Goal: Task Accomplishment & Management: Complete application form

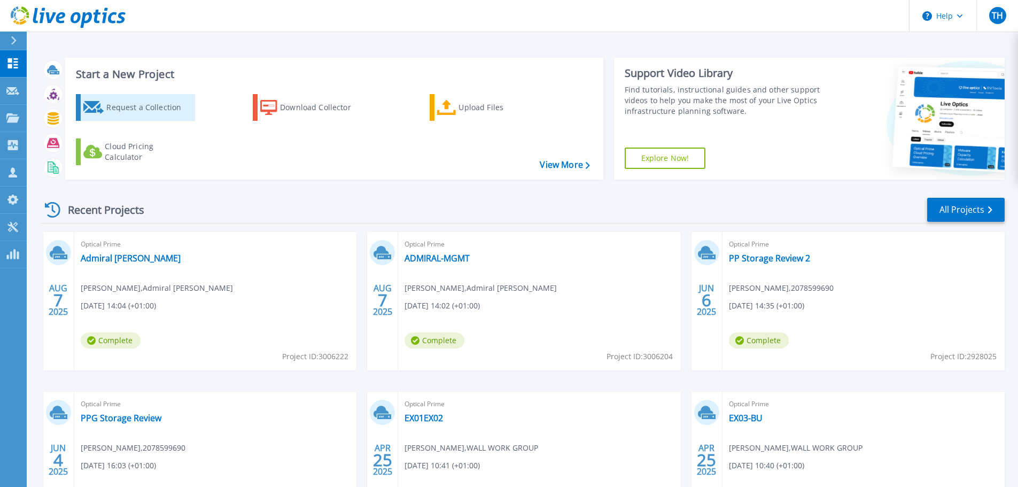
click at [164, 105] on div "Request a Collection" at bounding box center [148, 107] width 85 height 21
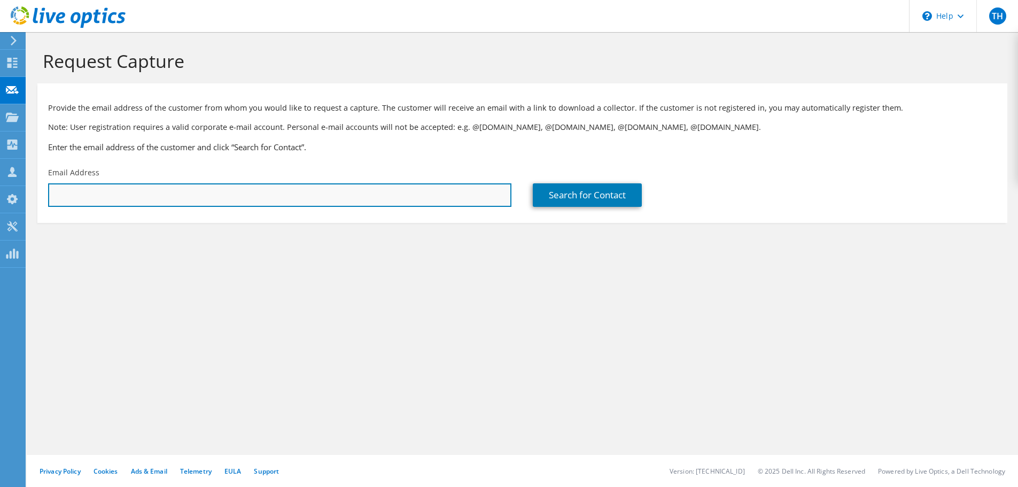
click at [379, 184] on input "text" at bounding box center [279, 195] width 463 height 24
paste input "[PERSON_NAME][EMAIL_ADDRESS][PERSON_NAME][DOMAIN_NAME]"
type input "[PERSON_NAME][EMAIL_ADDRESS][PERSON_NAME][DOMAIN_NAME]"
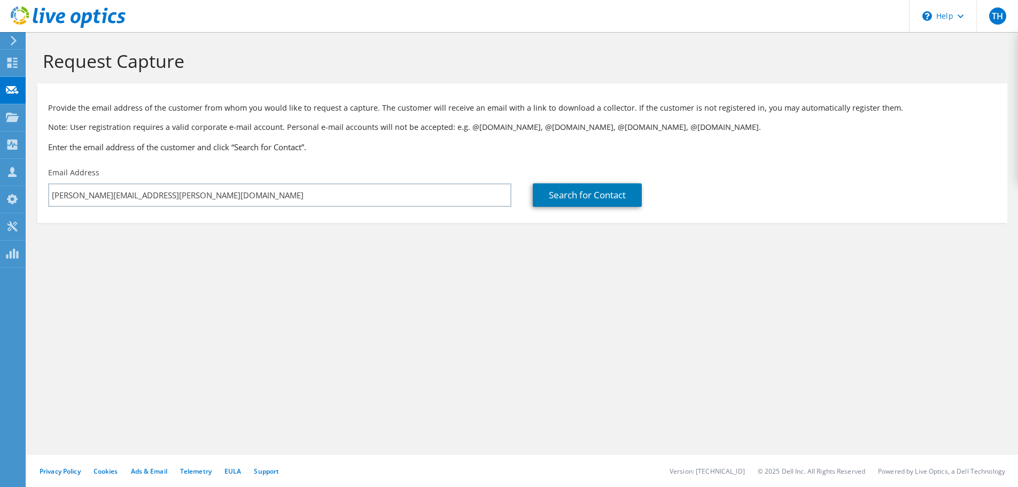
click at [523, 199] on div "Search for Contact" at bounding box center [764, 187] width 484 height 50
click at [566, 206] on link "Search for Contact" at bounding box center [587, 195] width 109 height 24
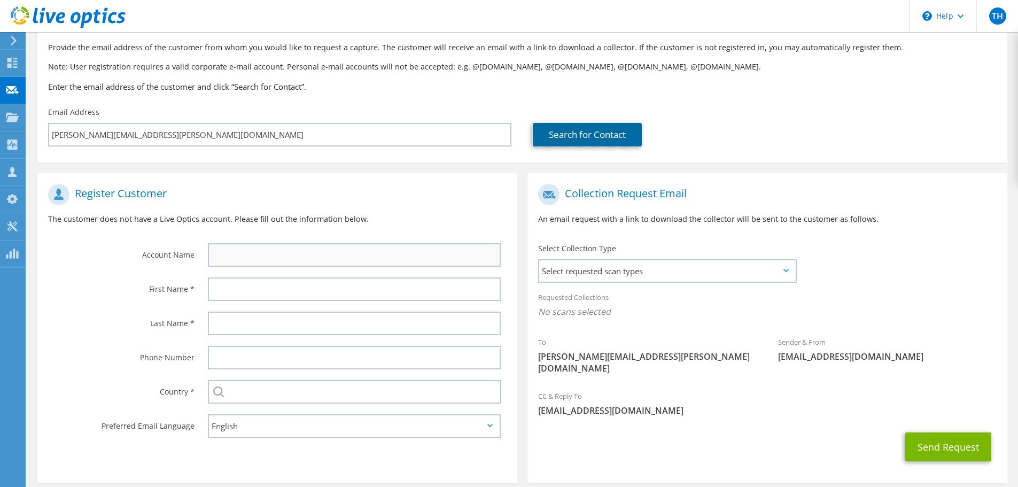
scroll to position [98, 0]
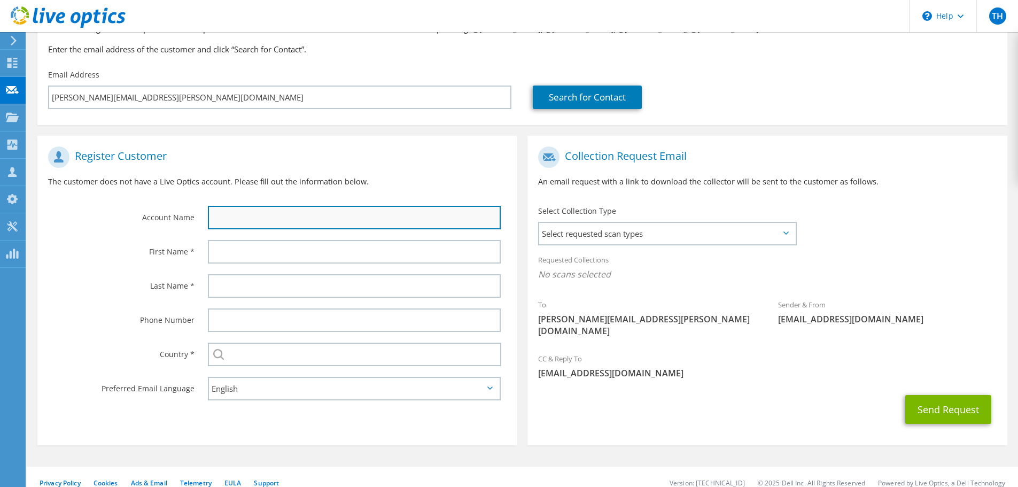
click at [348, 211] on input "text" at bounding box center [354, 218] width 293 height 24
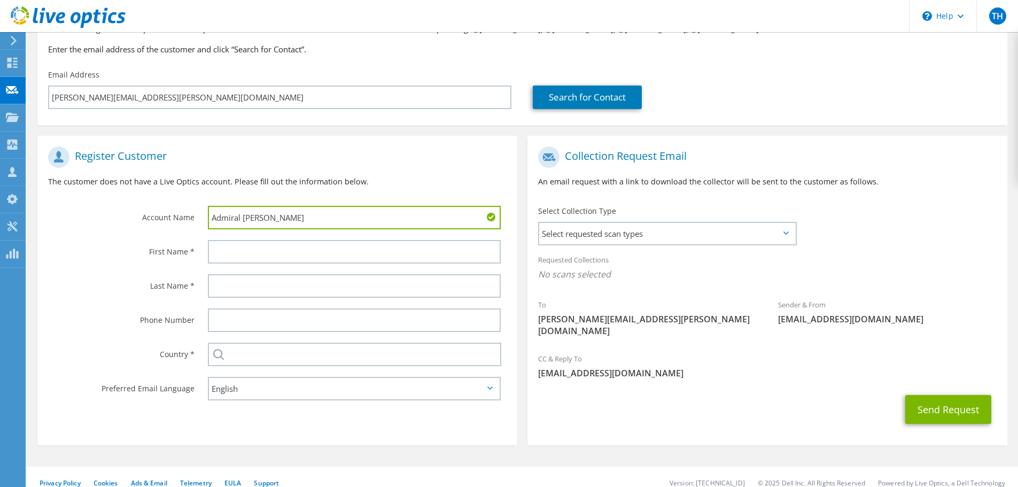
type input "Admiral [PERSON_NAME]"
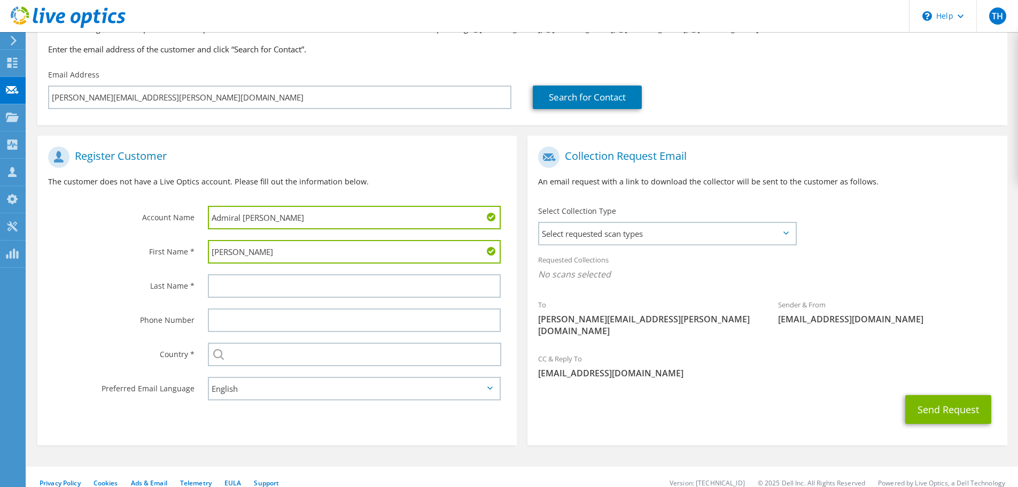
type input "[PERSON_NAME]"
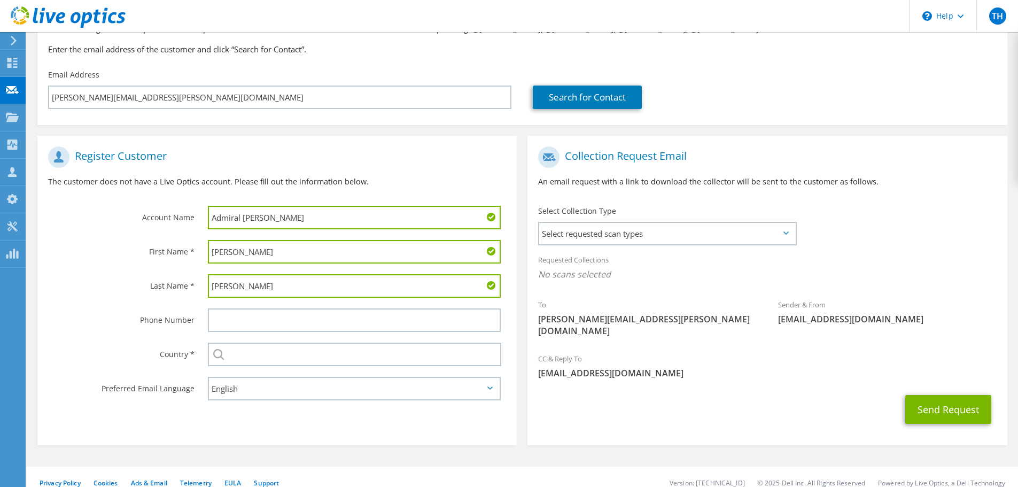
type input "[PERSON_NAME]"
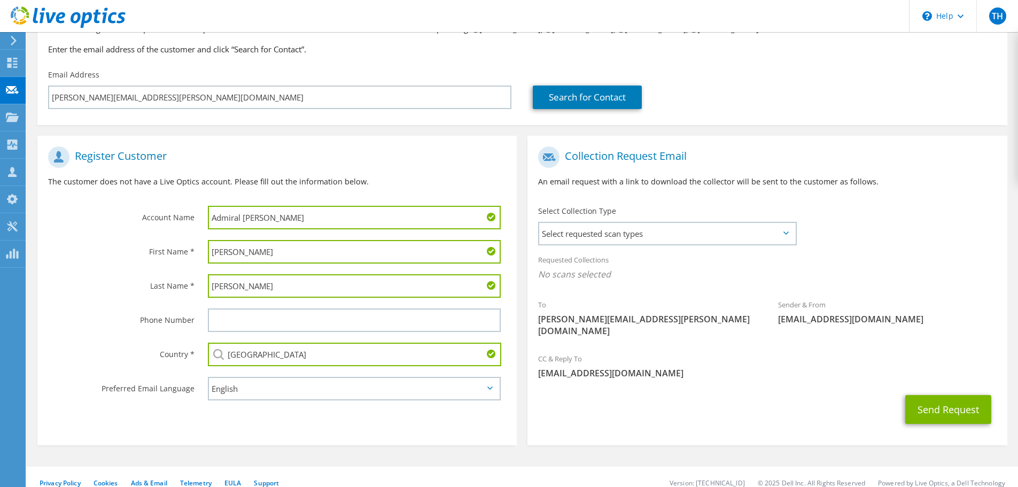
type input "[GEOGRAPHIC_DATA]"
click at [687, 228] on span "Select requested scan types" at bounding box center [667, 233] width 256 height 21
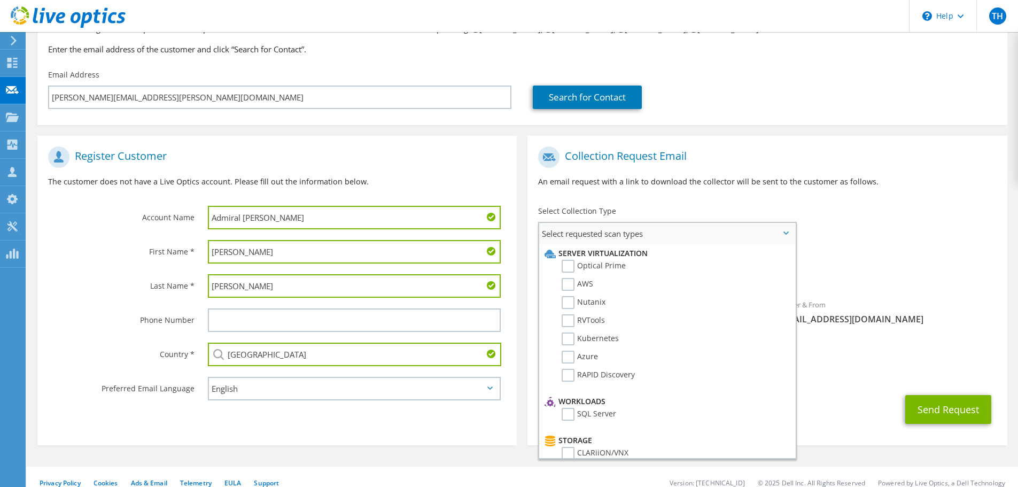
click at [630, 264] on li "Optical Prime" at bounding box center [666, 269] width 248 height 18
click at [618, 264] on label "Optical Prime" at bounding box center [593, 266] width 64 height 13
click at [0, 0] on input "Optical Prime" at bounding box center [0, 0] width 0 height 0
click at [866, 314] on div "Sender & From [EMAIL_ADDRESS][DOMAIN_NAME]" at bounding box center [887, 314] width 240 height 37
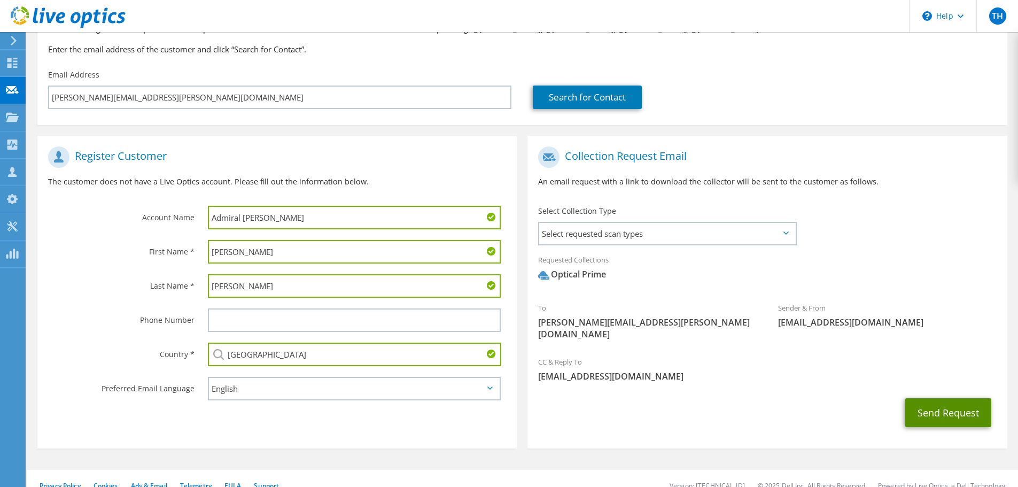
click at [932, 407] on button "Send Request" at bounding box center [948, 412] width 86 height 29
